Goal: Task Accomplishment & Management: Use online tool/utility

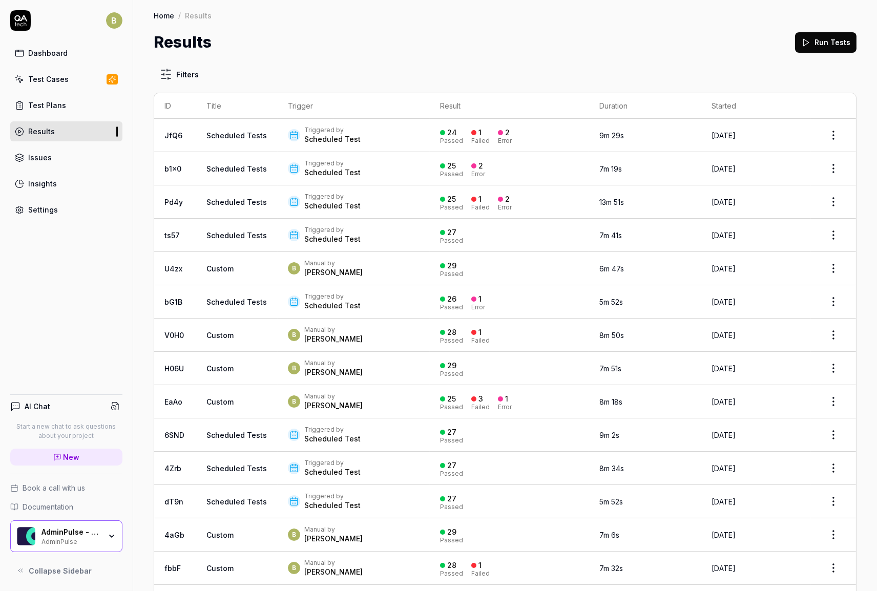
click at [810, 46] on button "Run Tests" at bounding box center [825, 42] width 61 height 20
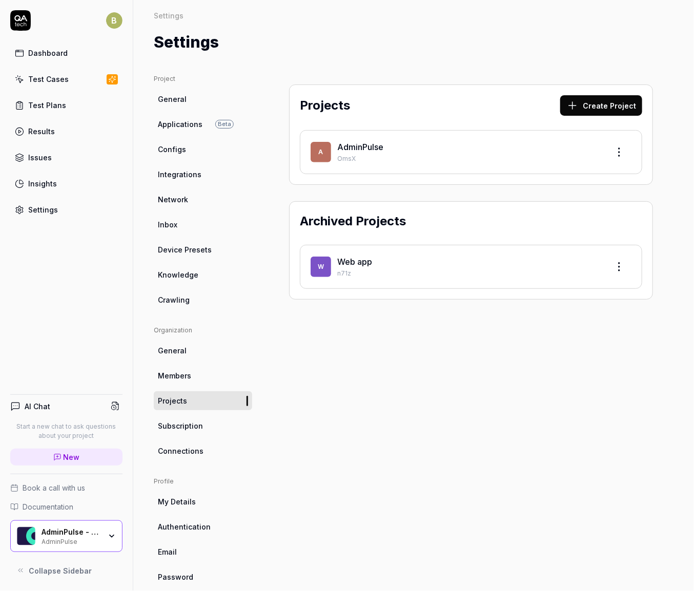
click at [47, 81] on div "Test Cases" at bounding box center [48, 79] width 40 height 11
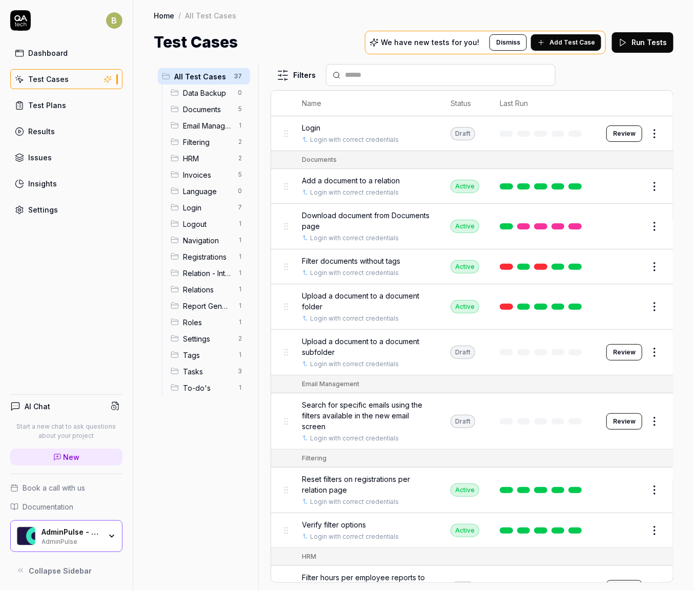
click at [72, 77] on link "Test Cases" at bounding box center [66, 79] width 112 height 20
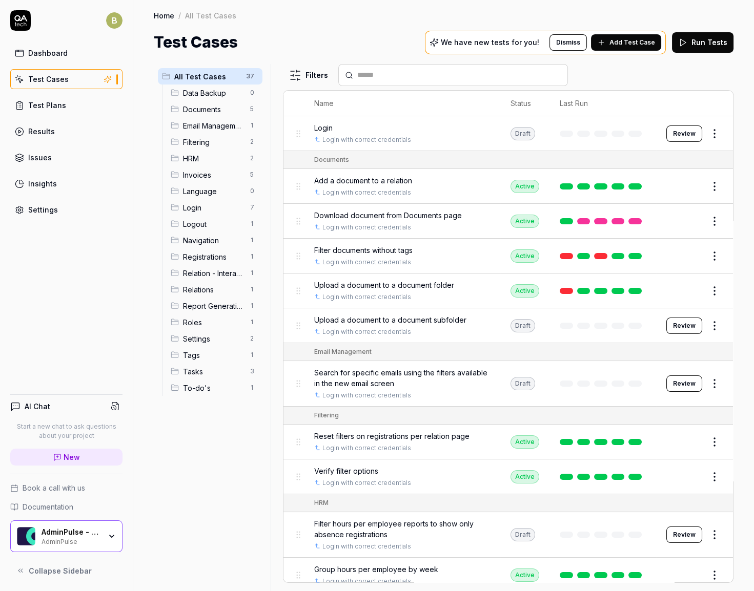
click at [47, 52] on div "Dashboard" at bounding box center [47, 53] width 39 height 11
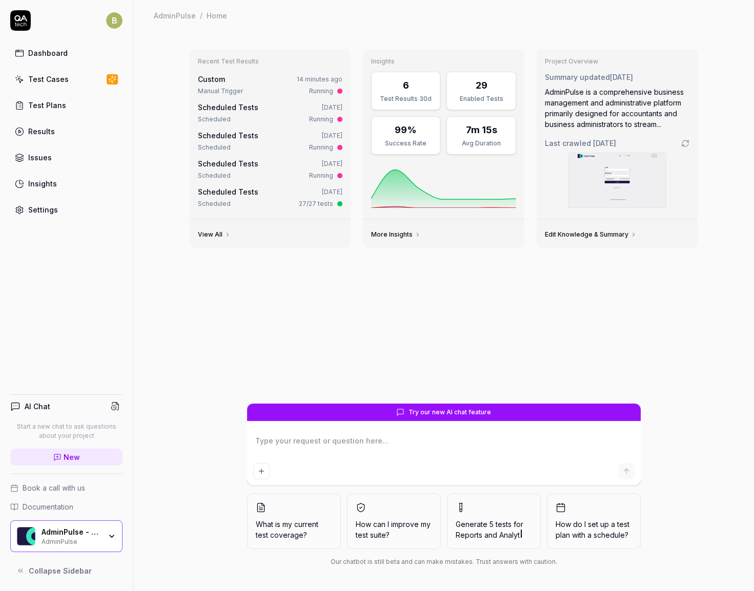
click at [73, 57] on link "Dashboard" at bounding box center [66, 53] width 112 height 20
click at [59, 80] on div "Test Cases" at bounding box center [48, 79] width 40 height 11
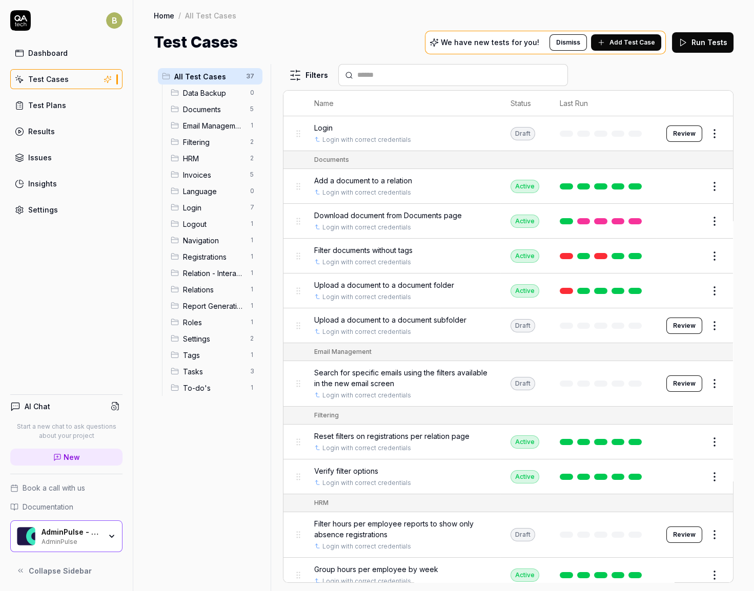
click at [45, 52] on div "Dashboard" at bounding box center [47, 53] width 39 height 11
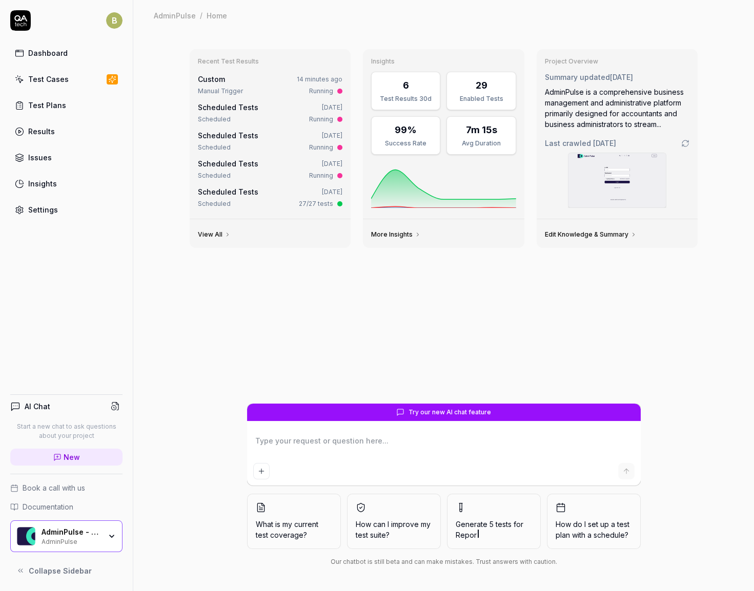
type textarea "*"
click at [624, 95] on div "AdminPulse is a comprehensive business management and administrative platform p…" at bounding box center [617, 108] width 145 height 43
click at [577, 231] on link "Edit Knowledge & Summary" at bounding box center [591, 235] width 92 height 8
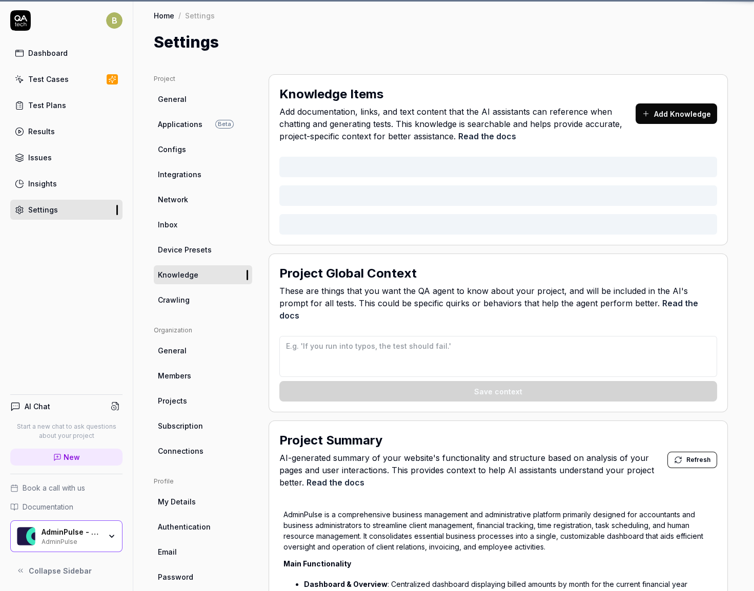
type textarea "*"
type textarea "- Never create registrations or sick leave on weekends or public holidays. Exce…"
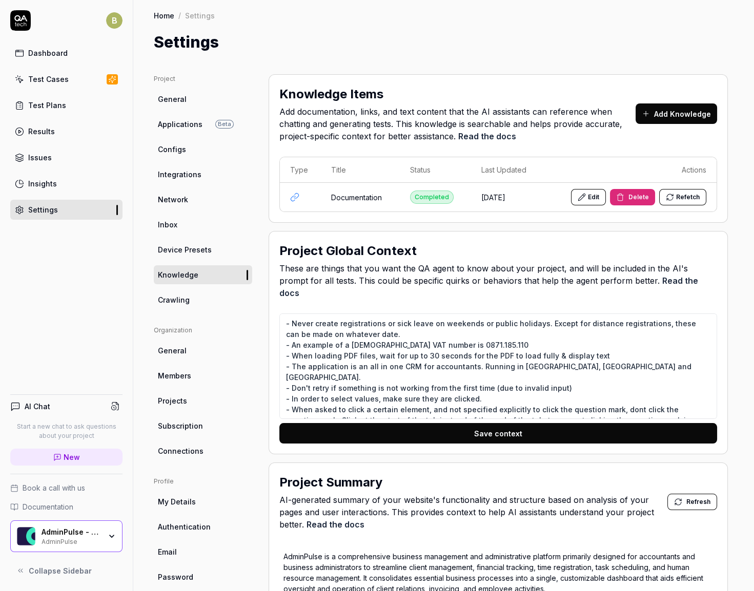
click at [673, 195] on button "Refetch" at bounding box center [682, 197] width 47 height 16
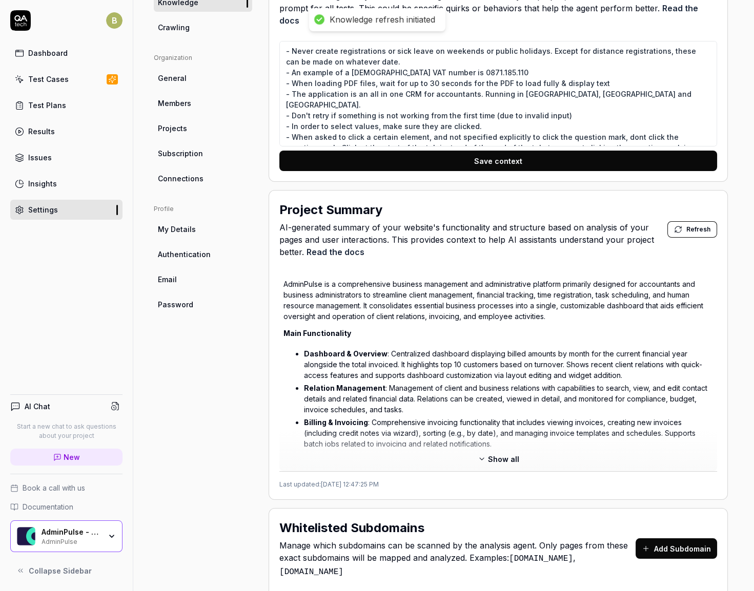
scroll to position [279, 0]
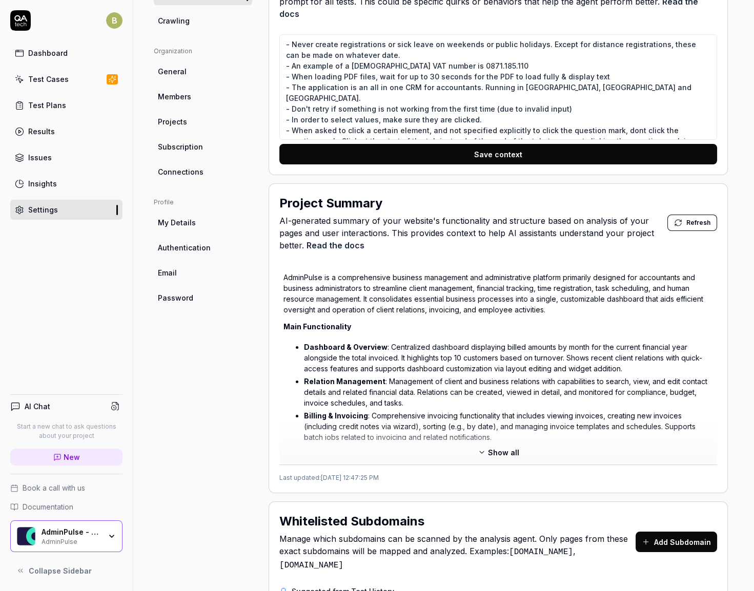
click at [506, 447] on span "Show all" at bounding box center [503, 452] width 31 height 11
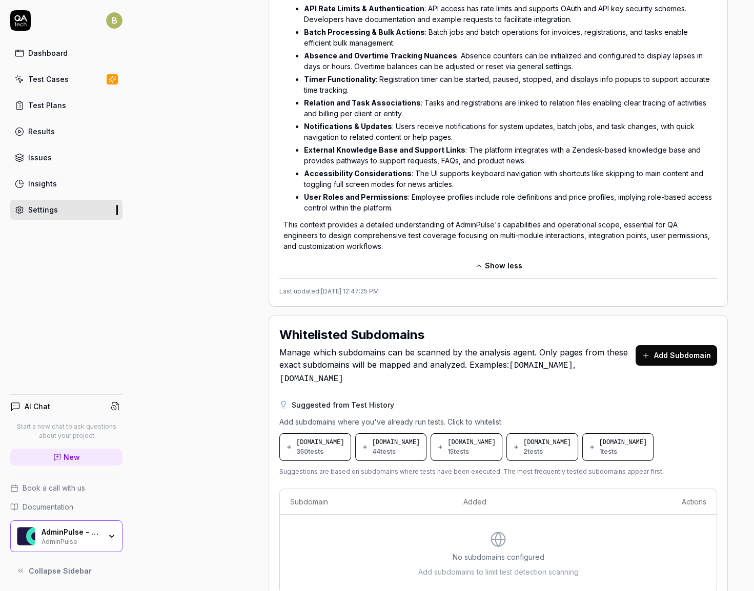
scroll to position [1120, 0]
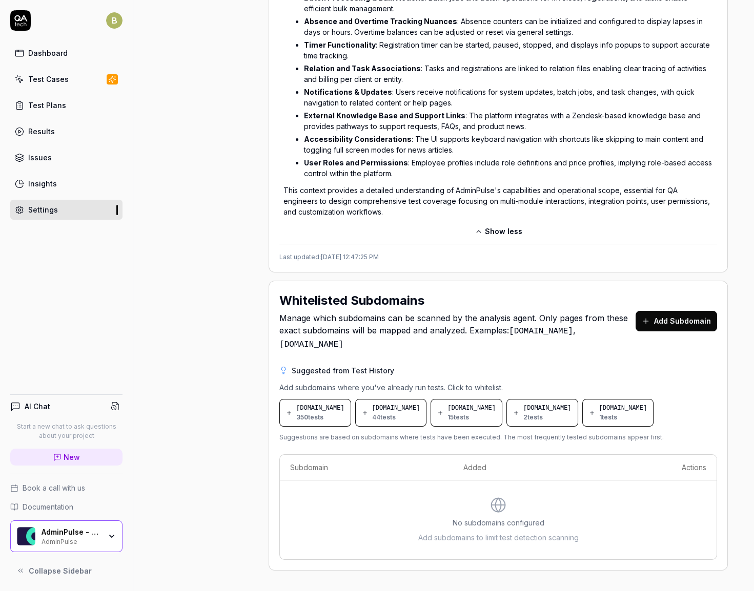
click at [599, 410] on span "adminpulse.zendesk.com" at bounding box center [623, 408] width 48 height 9
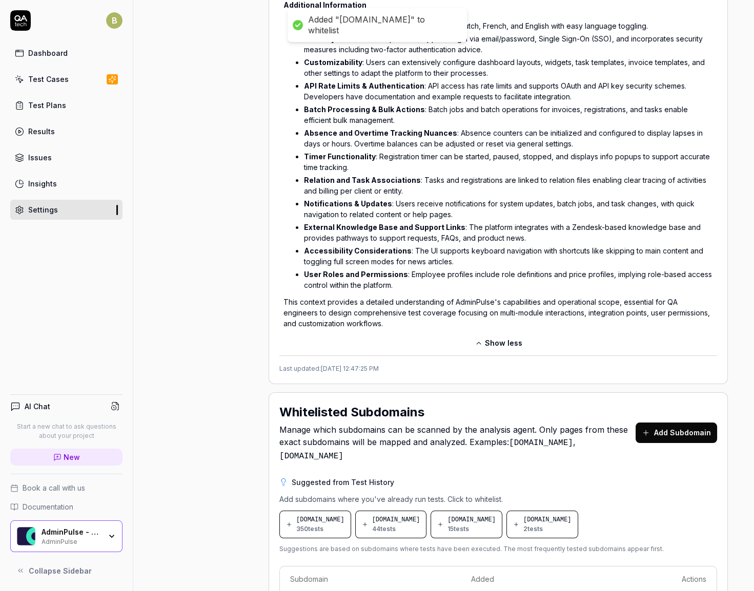
scroll to position [1038, 0]
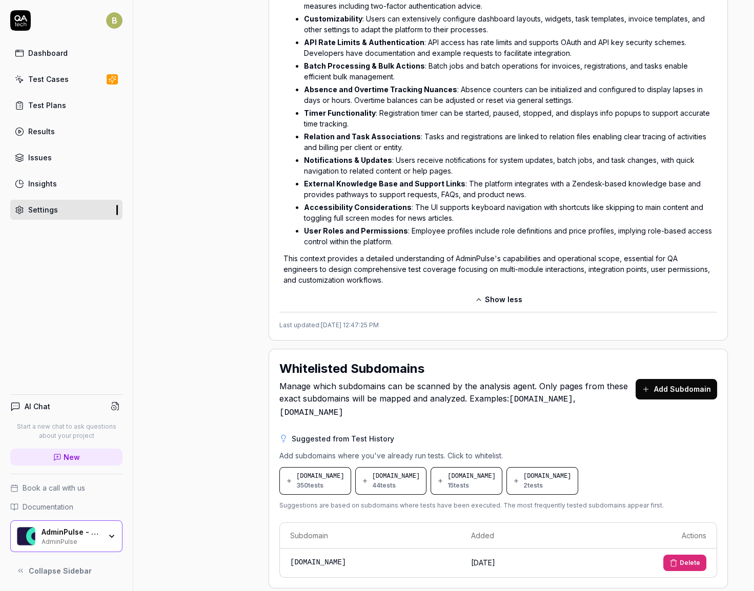
click at [678, 555] on button "Delete" at bounding box center [684, 563] width 43 height 16
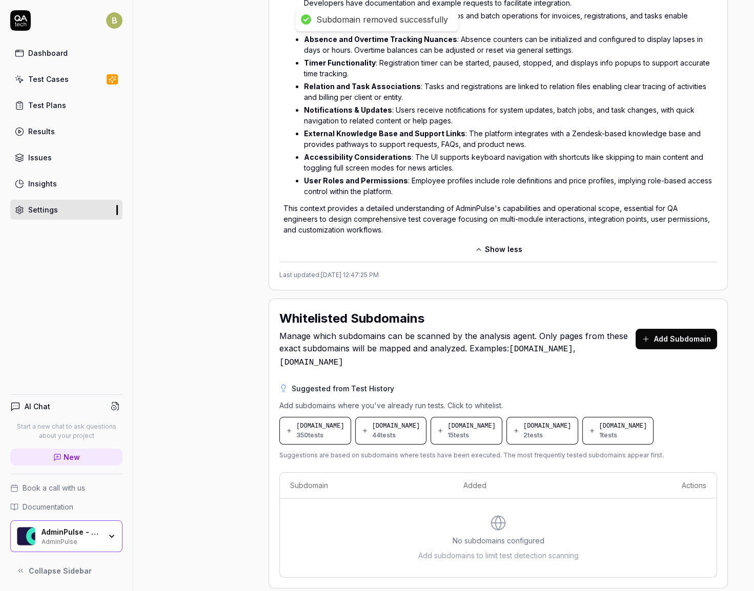
scroll to position [1120, 0]
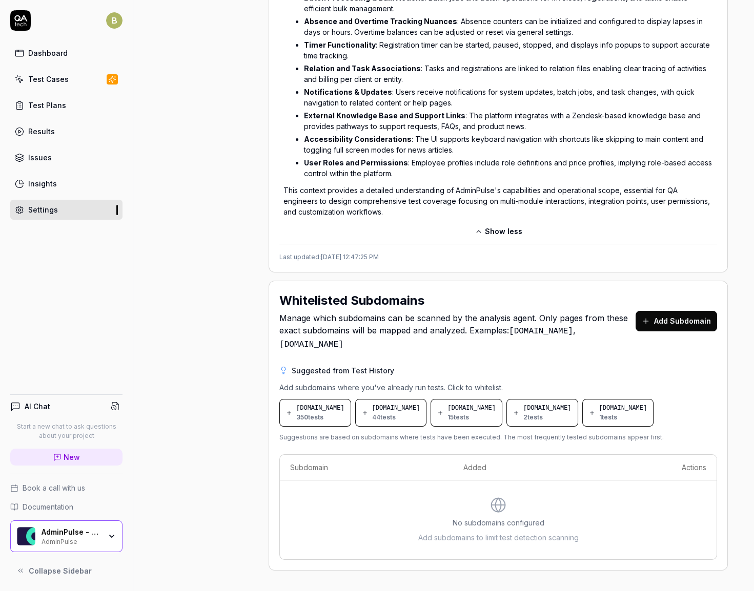
click at [305, 413] on span "350 tests" at bounding box center [309, 417] width 27 height 9
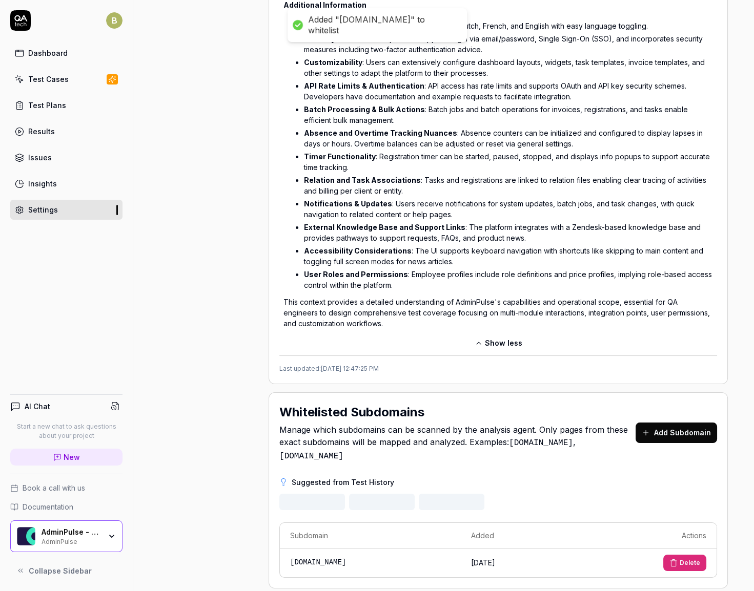
scroll to position [1038, 0]
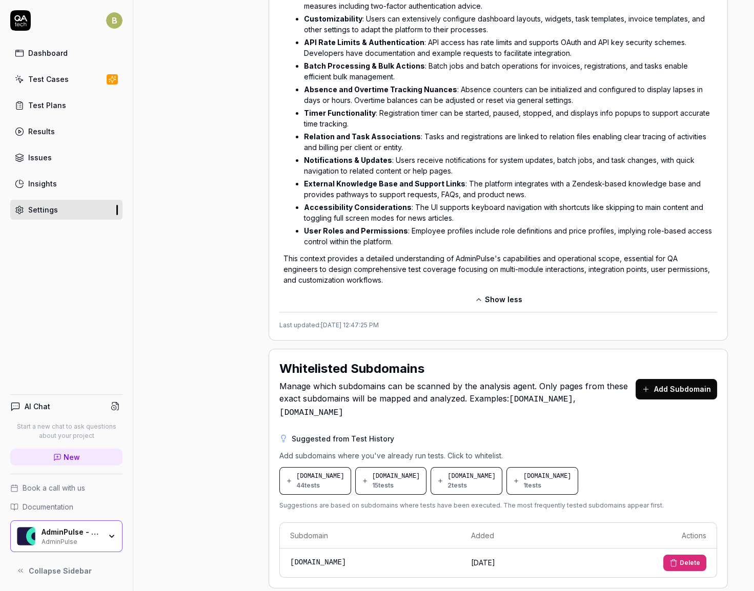
click at [330, 472] on div "acc-login.adminpulse.be 44 tests" at bounding box center [320, 481] width 48 height 18
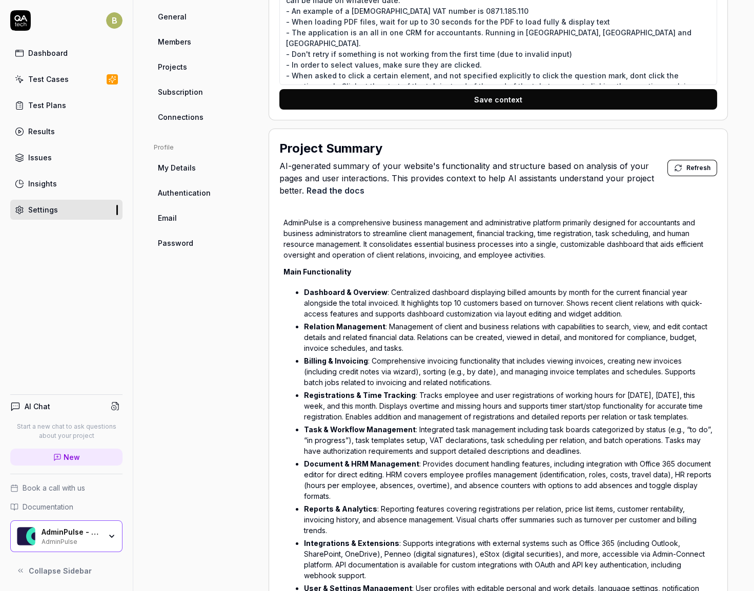
scroll to position [275, 0]
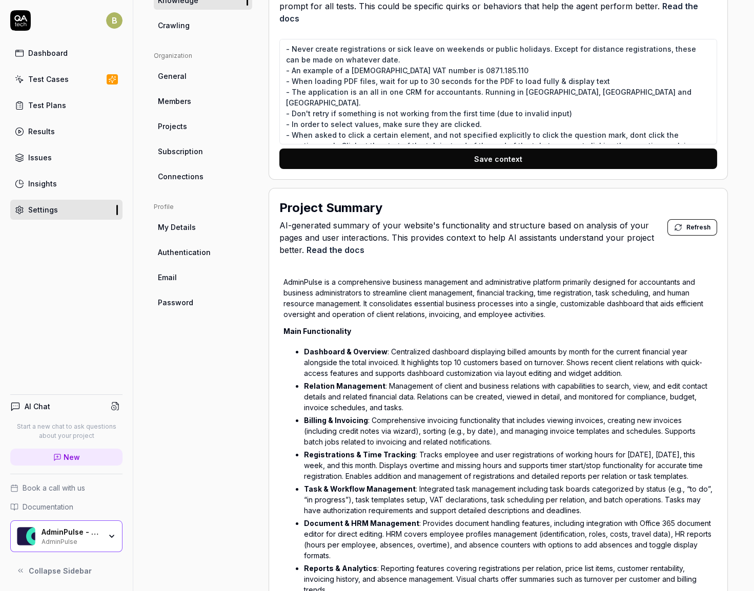
click at [699, 223] on span "Refresh" at bounding box center [698, 227] width 24 height 9
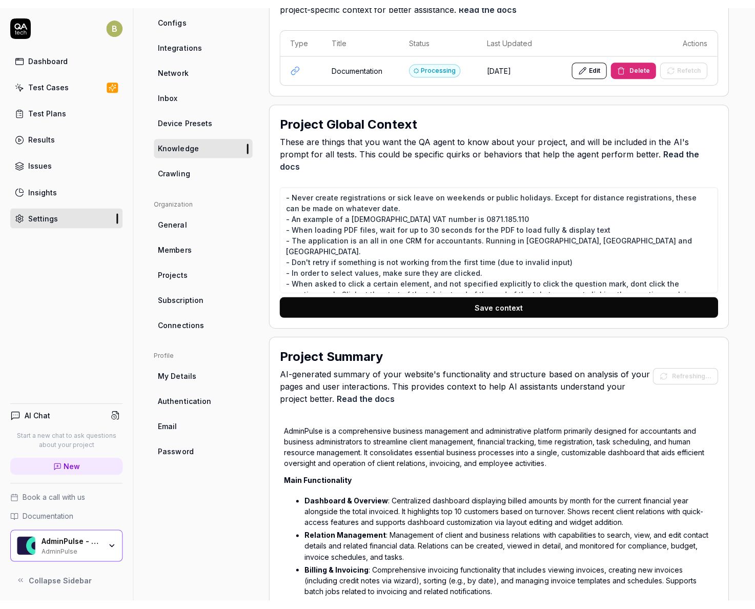
scroll to position [0, 0]
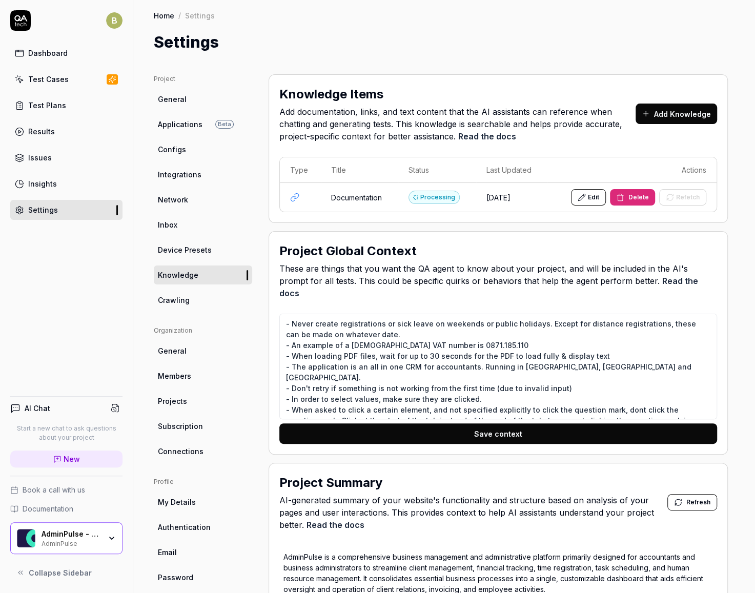
click at [52, 54] on div "Dashboard" at bounding box center [47, 53] width 39 height 11
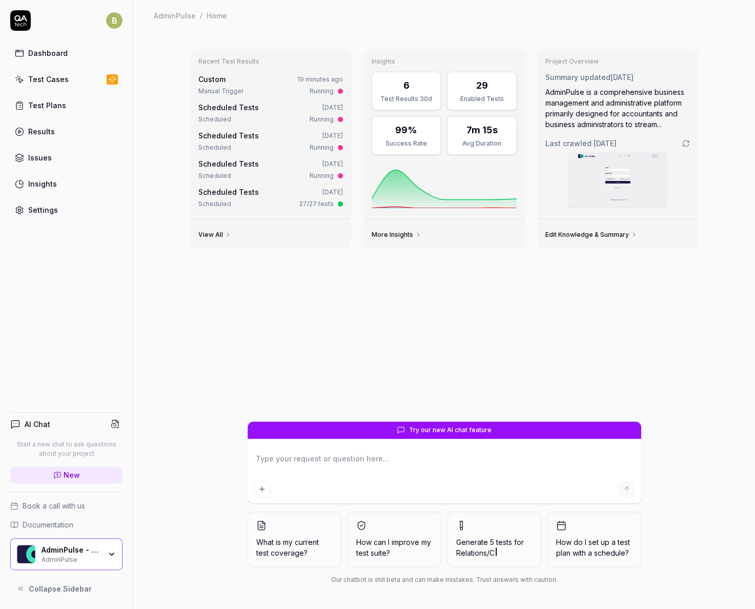
click at [50, 80] on div "Test Cases" at bounding box center [48, 79] width 40 height 11
type textarea "*"
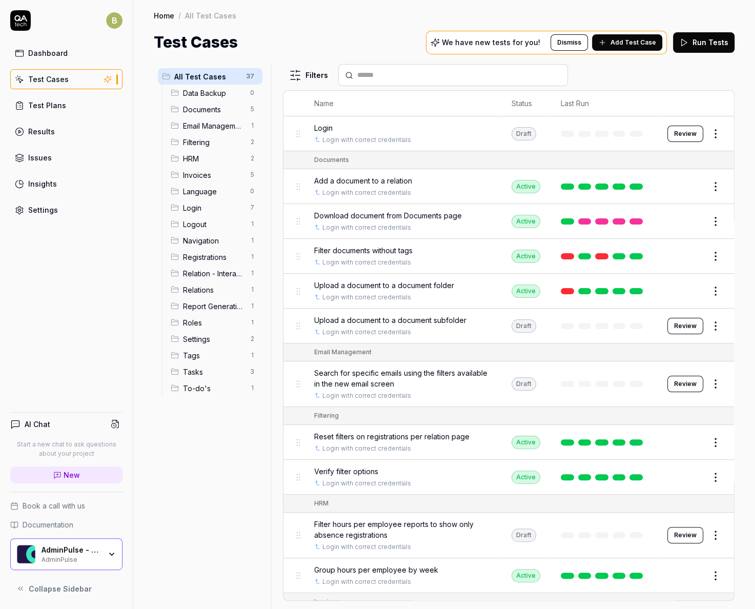
click at [65, 127] on link "Results" at bounding box center [66, 131] width 112 height 20
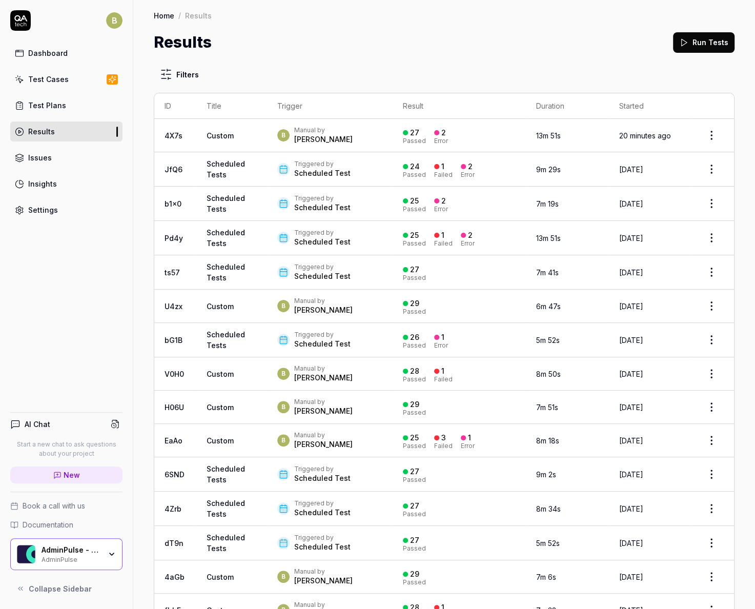
click at [621, 100] on th "Started" at bounding box center [648, 106] width 80 height 26
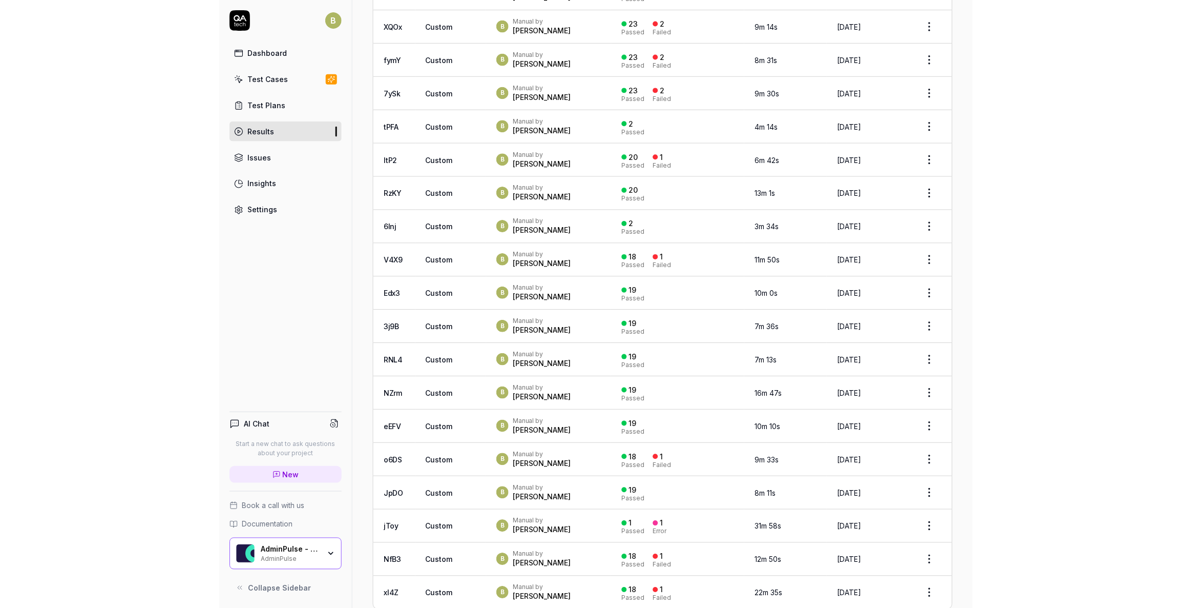
scroll to position [2841, 0]
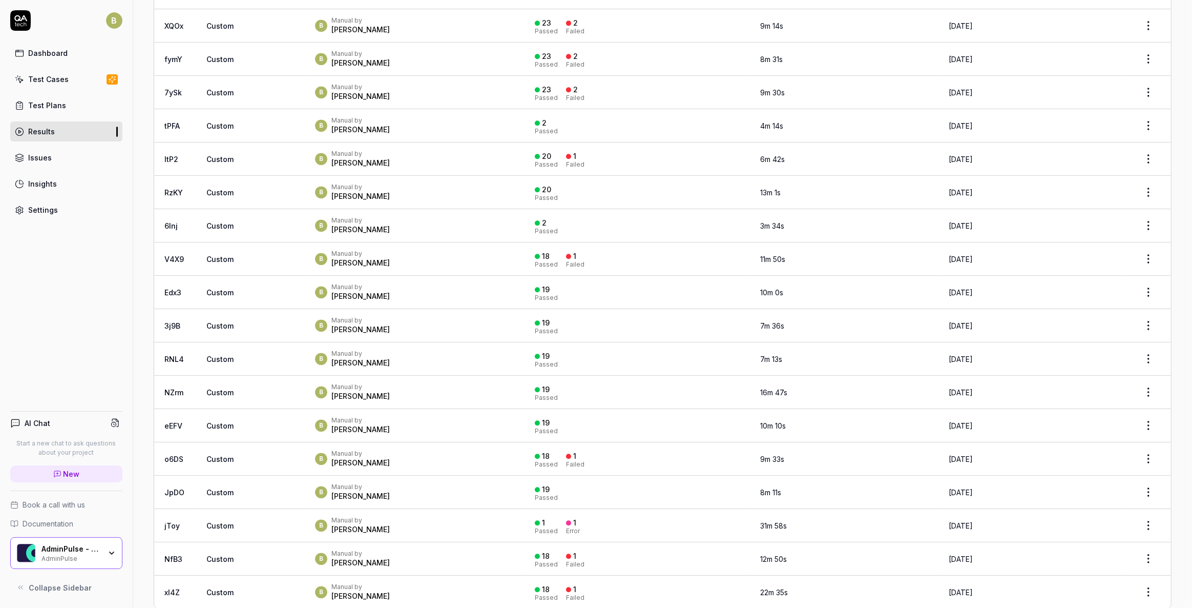
click at [45, 204] on div "Settings" at bounding box center [43, 209] width 30 height 11
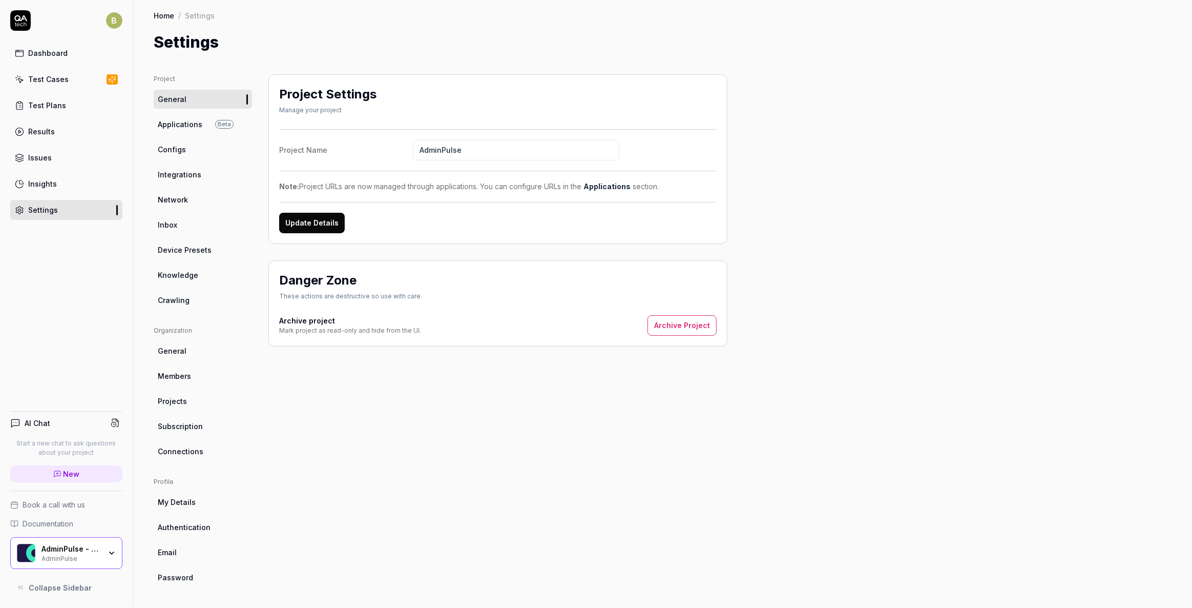
click at [209, 180] on link "Integrations" at bounding box center [203, 174] width 98 height 19
